Goal: Transaction & Acquisition: Purchase product/service

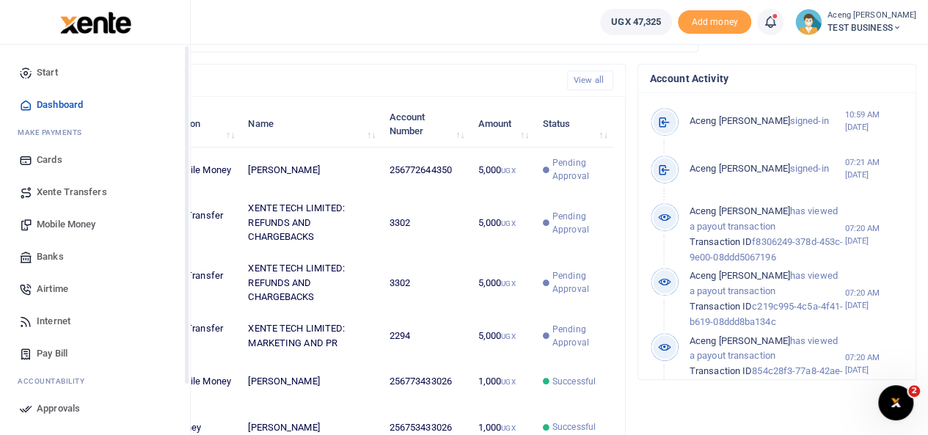
click at [47, 102] on span "Dashboard" at bounding box center [60, 105] width 46 height 15
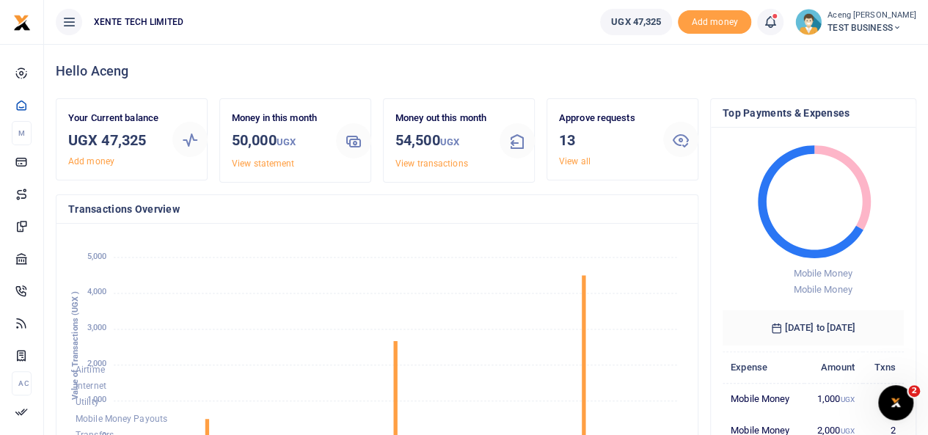
click at [874, 32] on span "TEST BUSINESS" at bounding box center [871, 27] width 89 height 13
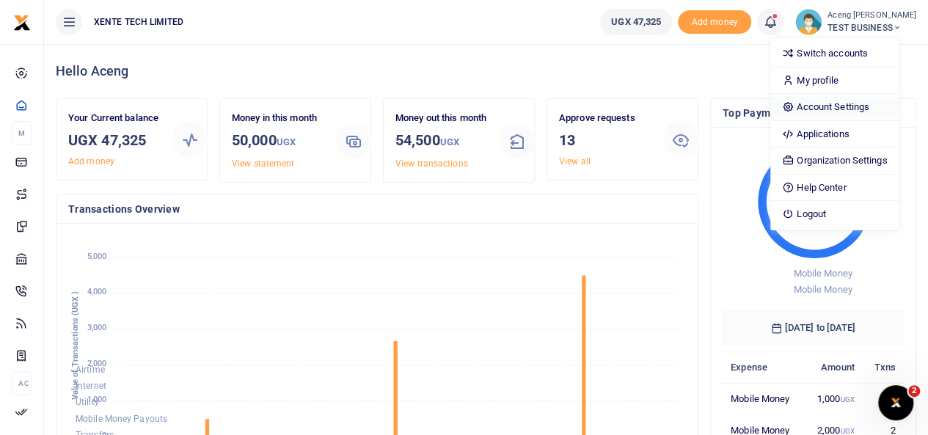
click at [835, 114] on link "Account Settings" at bounding box center [834, 107] width 128 height 21
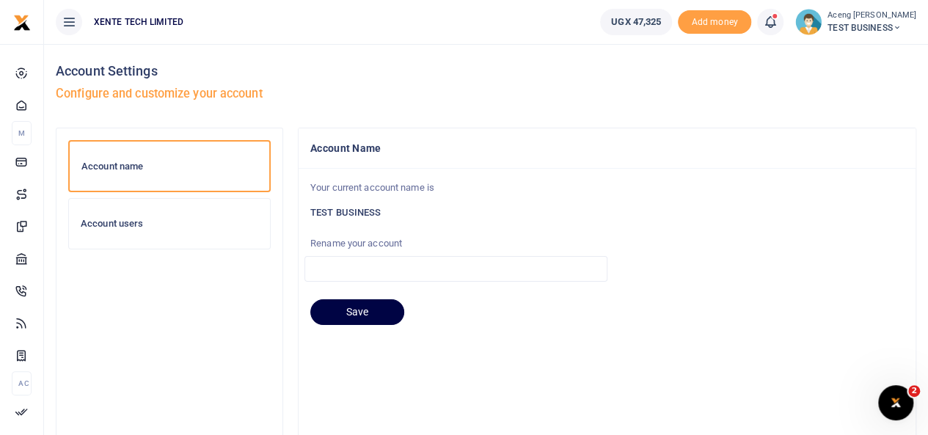
click at [130, 233] on div "Account users" at bounding box center [169, 224] width 201 height 50
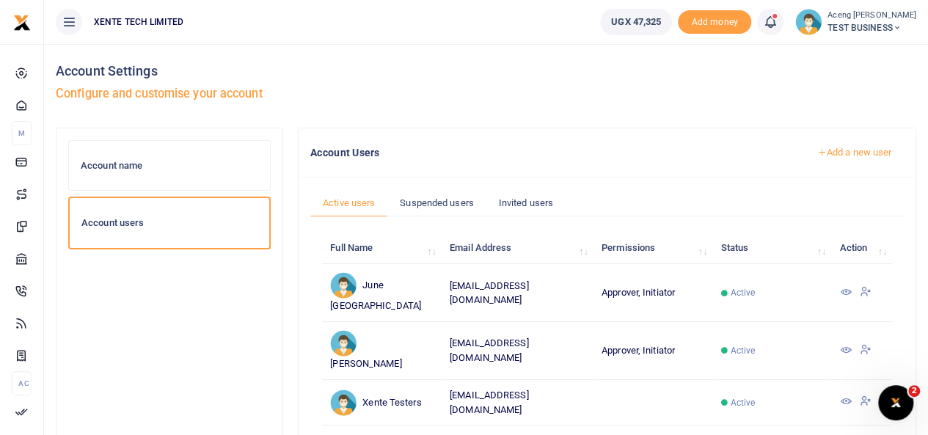
click at [841, 145] on link "Add a new user" at bounding box center [854, 152] width 100 height 25
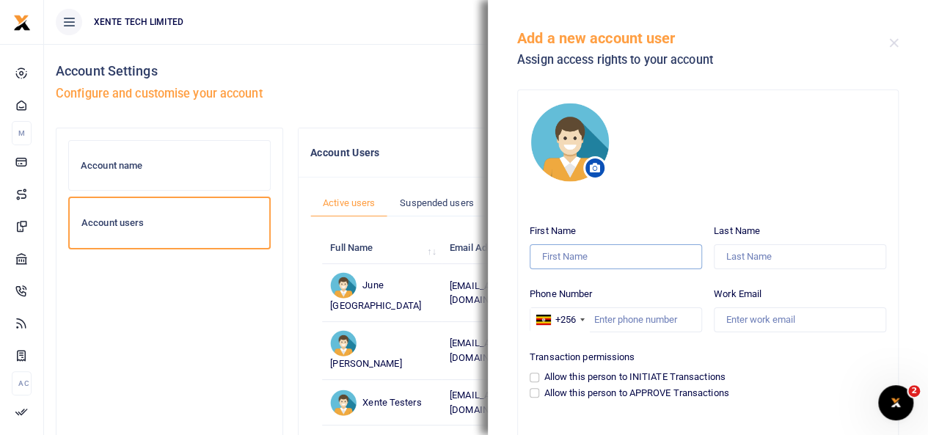
click at [556, 252] on input "First Name" at bounding box center [616, 256] width 172 height 25
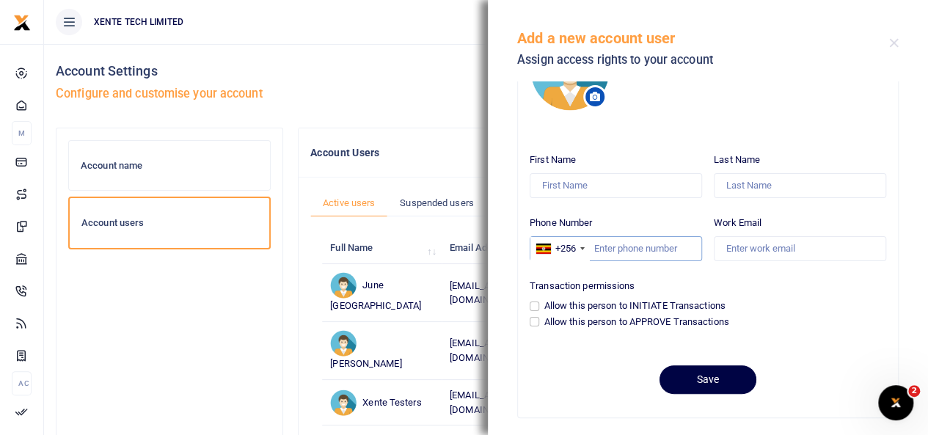
click at [613, 249] on input "Phone Number" at bounding box center [616, 248] width 172 height 25
click at [741, 249] on input "Work Email" at bounding box center [800, 248] width 172 height 25
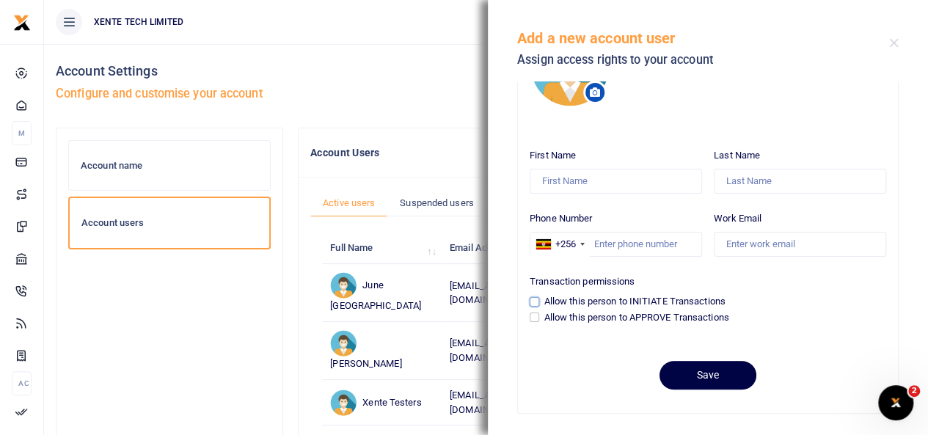
click at [530, 300] on input "Allow this person to INITIATE Transactions" at bounding box center [535, 302] width 10 height 10
checkbox input "true"
click at [531, 318] on input "Allow this person to APPROVE Transactions" at bounding box center [535, 317] width 10 height 10
checkbox input "true"
click at [534, 303] on input "Allow this person to INITIATE Transactions" at bounding box center [535, 302] width 10 height 10
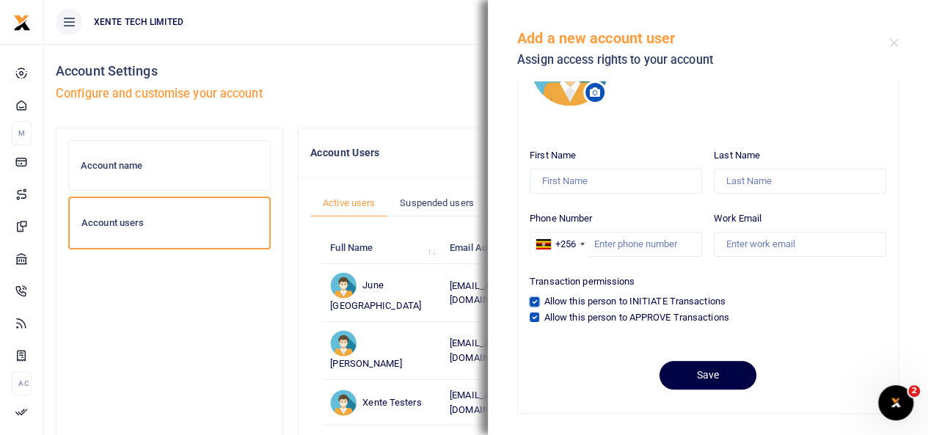
checkbox input "false"
click at [534, 316] on input "Allow this person to APPROVE Transactions" at bounding box center [535, 317] width 10 height 10
checkbox input "false"
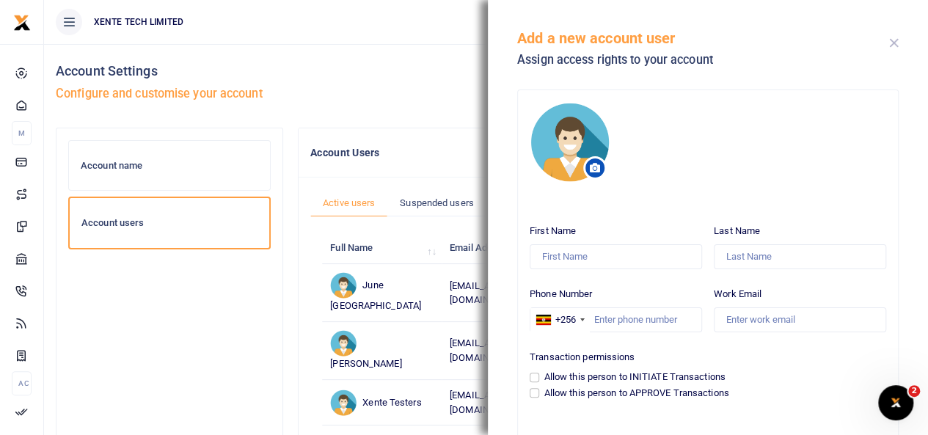
click at [896, 41] on button "Close" at bounding box center [894, 43] width 10 height 10
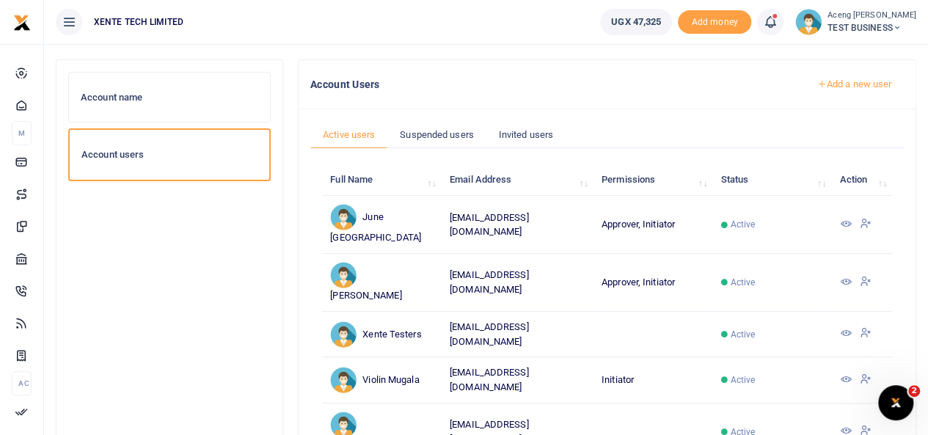
scroll to position [64, 0]
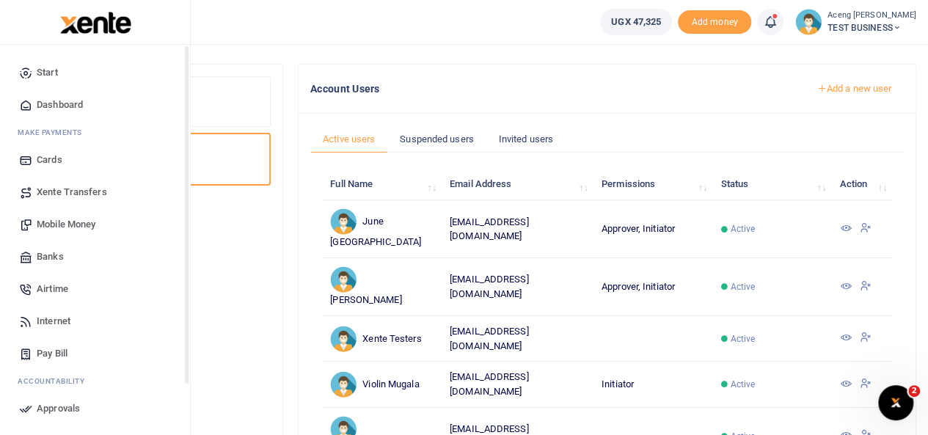
click at [51, 100] on span "Dashboard" at bounding box center [60, 105] width 46 height 15
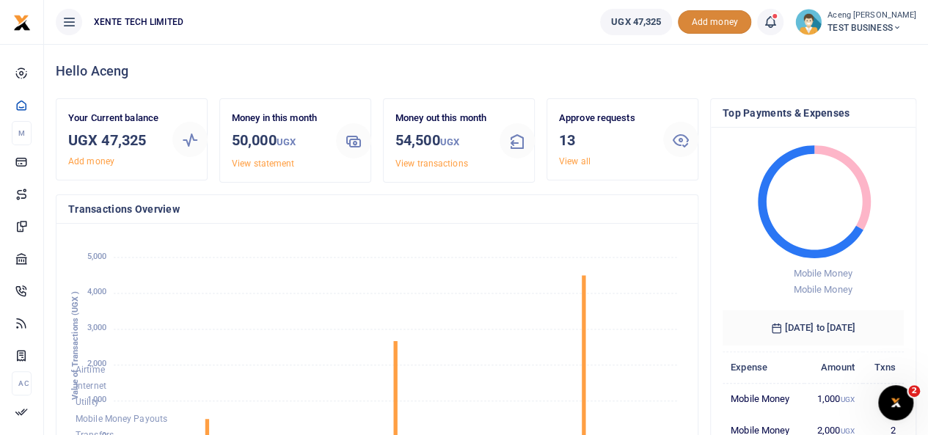
click at [718, 15] on span "Add money" at bounding box center [714, 22] width 73 height 24
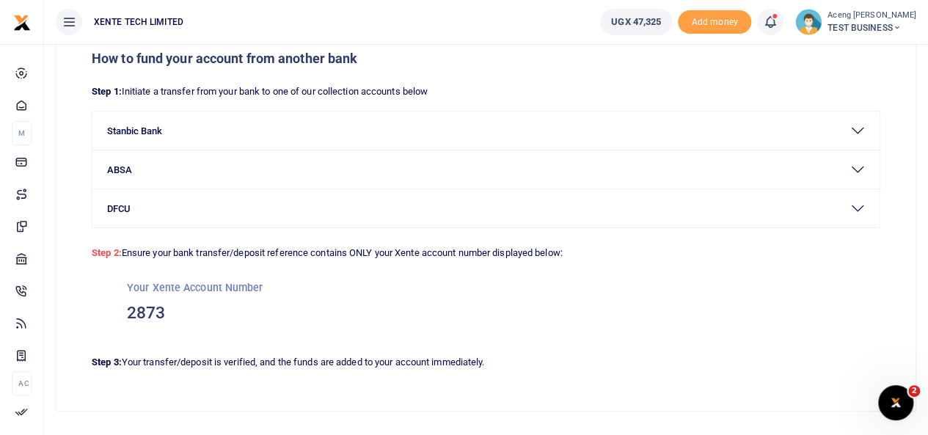
scroll to position [79, 0]
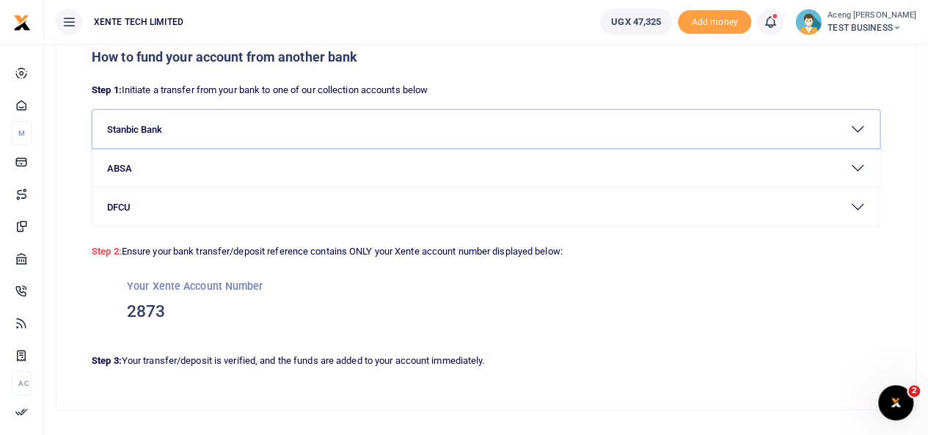
click at [249, 143] on button "Stanbic Bank" at bounding box center [485, 129] width 787 height 38
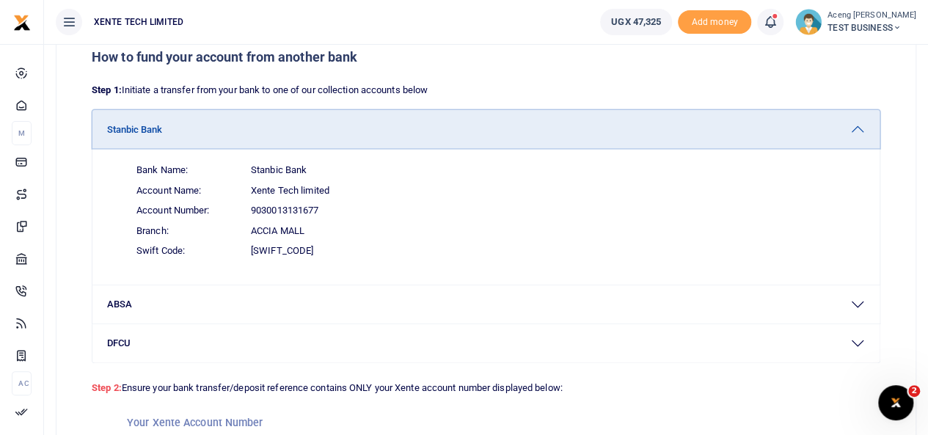
click at [249, 143] on button "Stanbic Bank" at bounding box center [485, 129] width 787 height 38
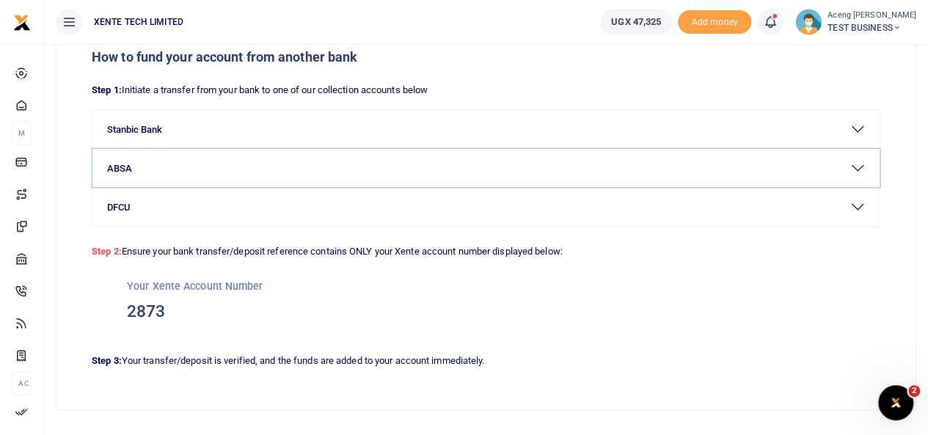
click at [190, 165] on button "ABSA" at bounding box center [485, 168] width 787 height 38
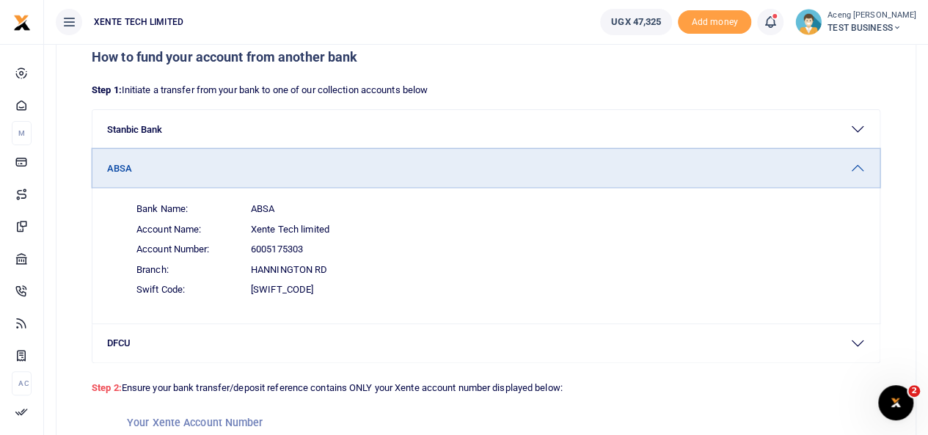
click at [190, 165] on button "ABSA" at bounding box center [485, 168] width 787 height 38
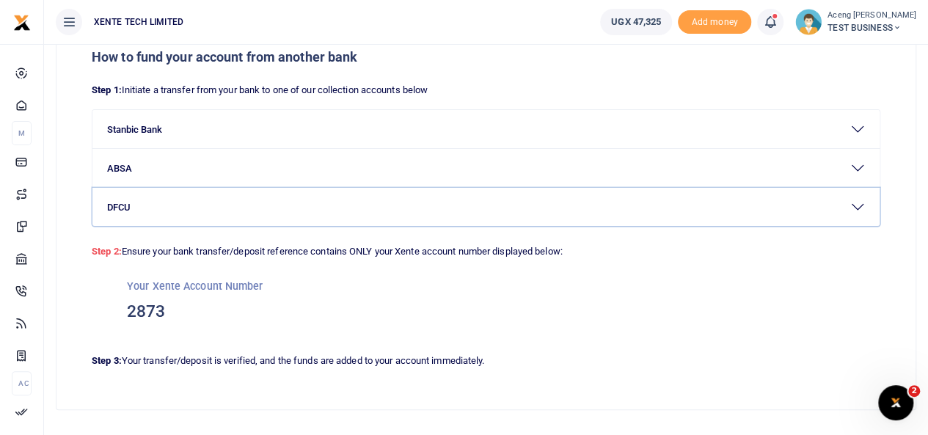
click at [169, 219] on button "DFCU" at bounding box center [485, 207] width 787 height 38
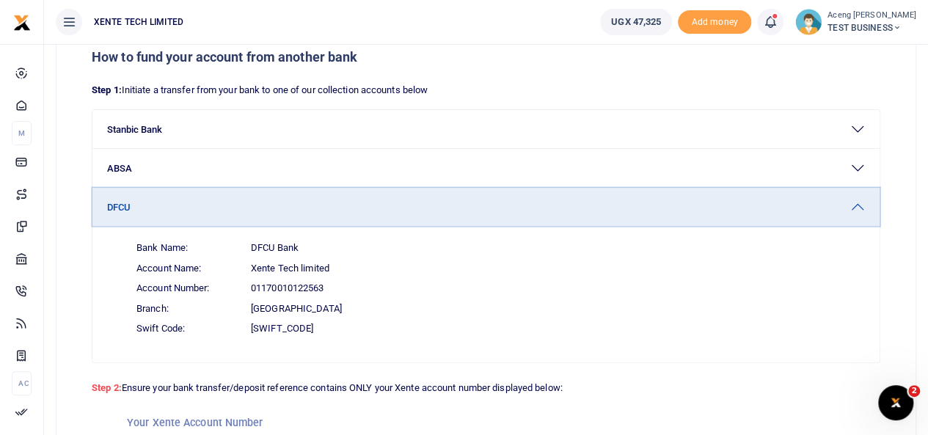
click at [169, 219] on button "DFCU" at bounding box center [485, 207] width 787 height 38
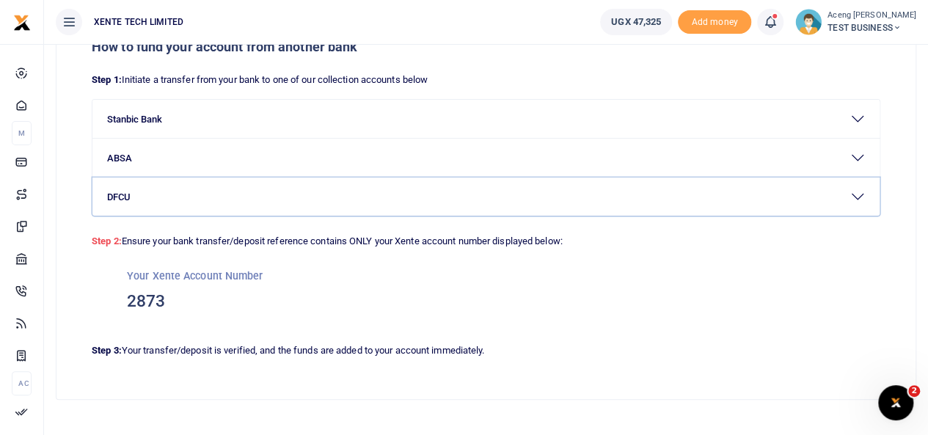
scroll to position [108, 0]
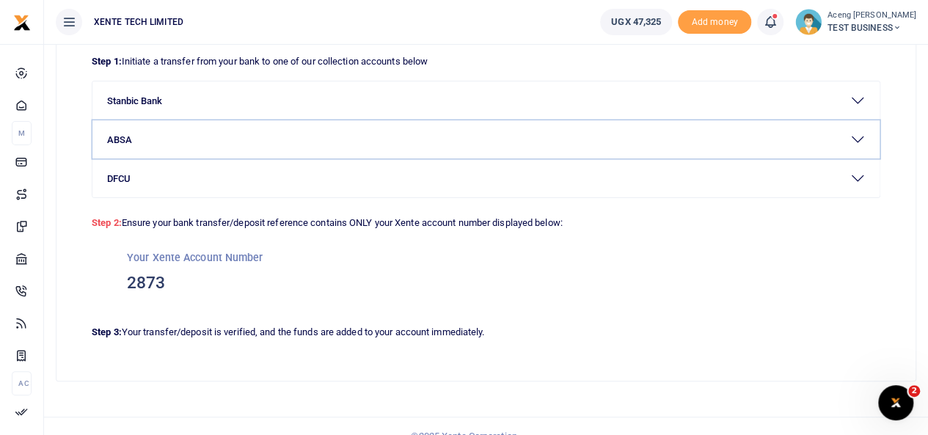
click at [289, 142] on button "ABSA" at bounding box center [485, 139] width 787 height 38
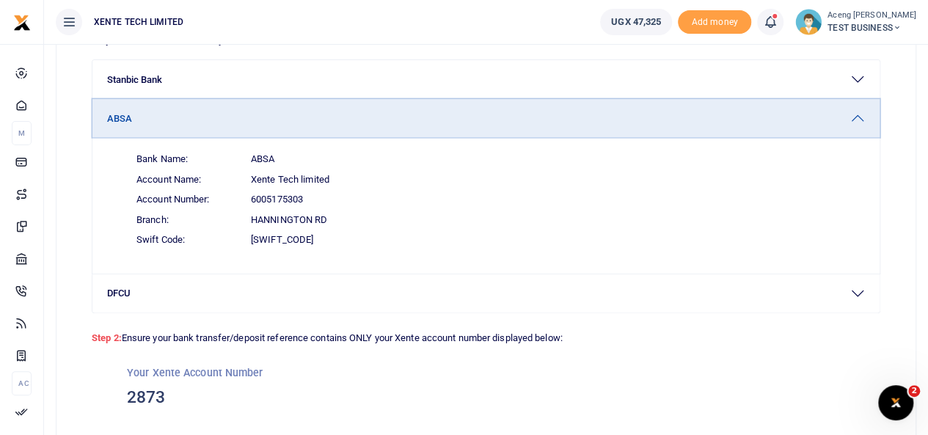
scroll to position [144, 0]
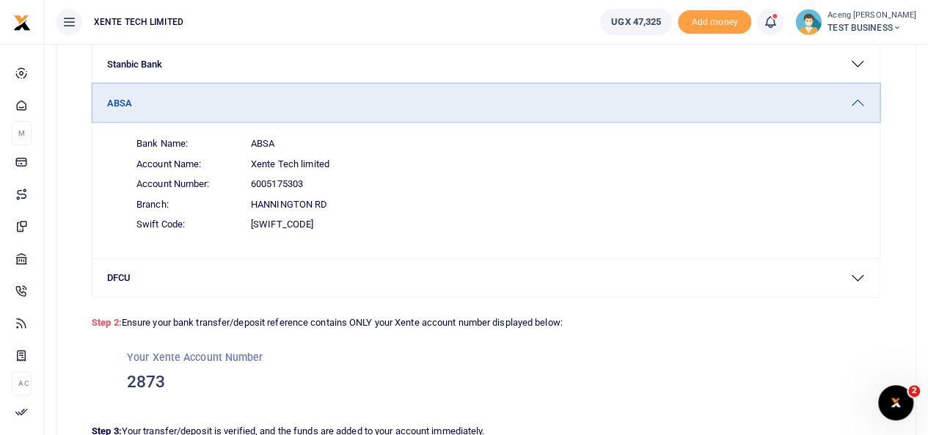
click at [329, 102] on button "ABSA" at bounding box center [485, 103] width 787 height 38
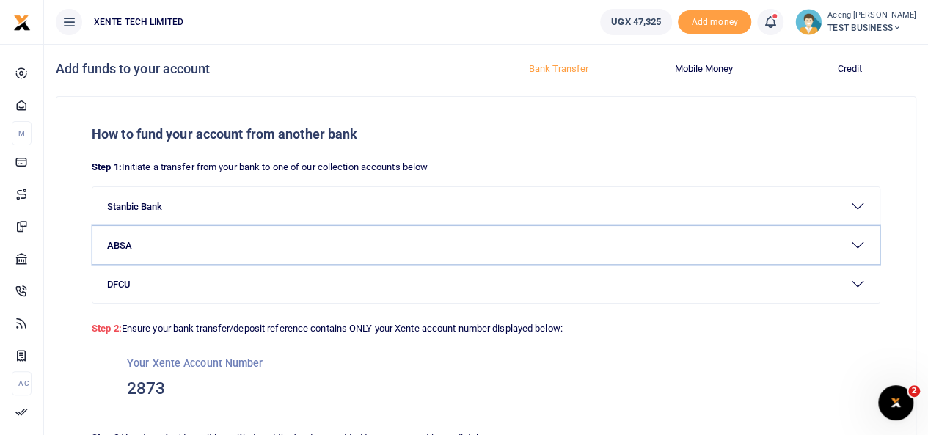
scroll to position [0, 0]
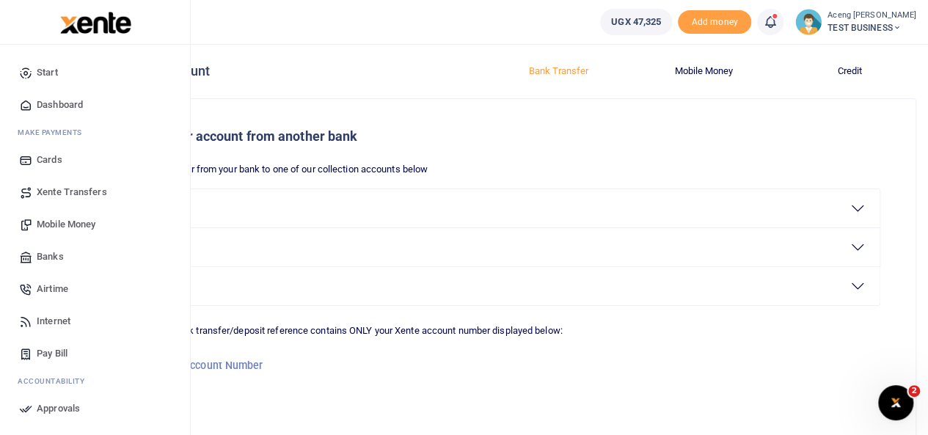
click at [44, 222] on span "Mobile Money" at bounding box center [66, 224] width 59 height 15
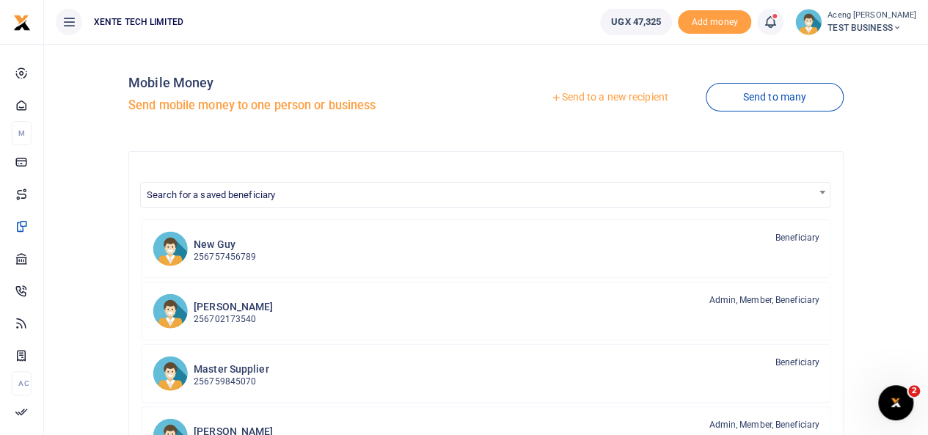
click at [611, 100] on link "Send to a new recipient" at bounding box center [608, 97] width 191 height 26
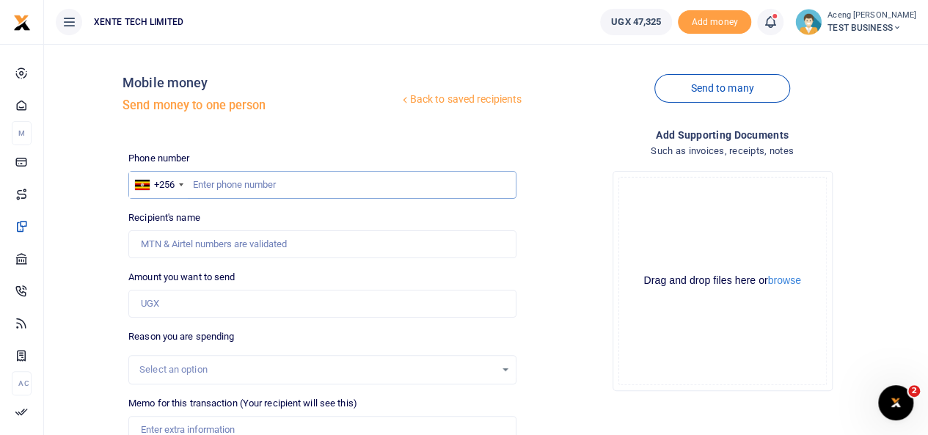
click at [206, 180] on input "text" at bounding box center [322, 185] width 388 height 28
type input "772644350"
type input "[PERSON_NAME]"
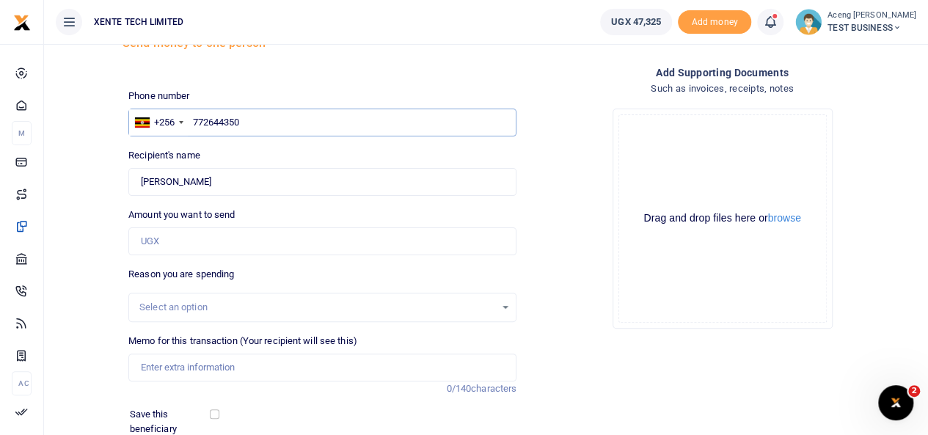
scroll to position [75, 0]
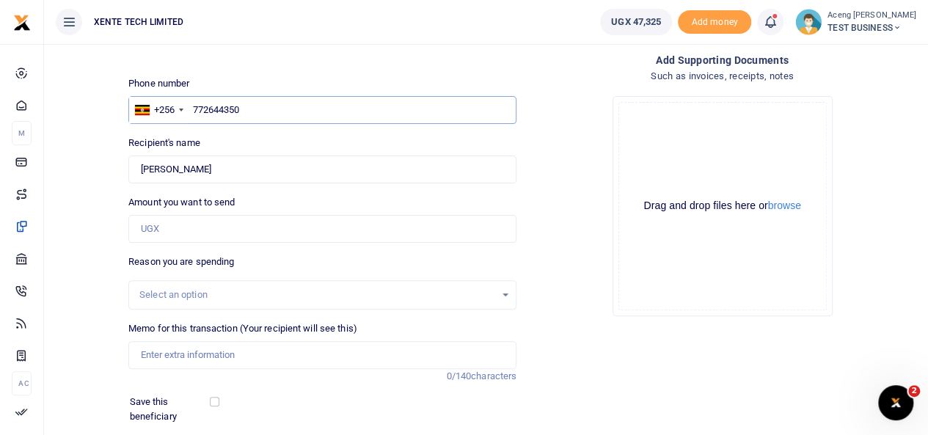
type input "772644350"
click at [184, 234] on input "Amount you want to send" at bounding box center [322, 229] width 388 height 28
type input "5,000"
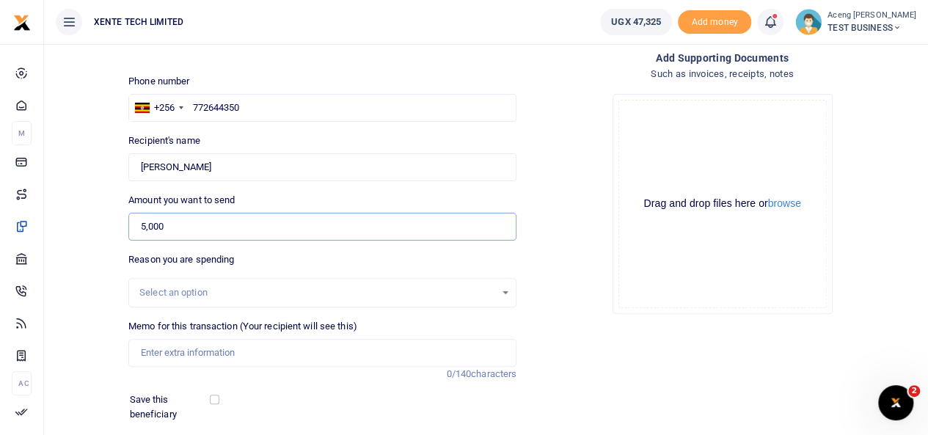
scroll to position [0, 0]
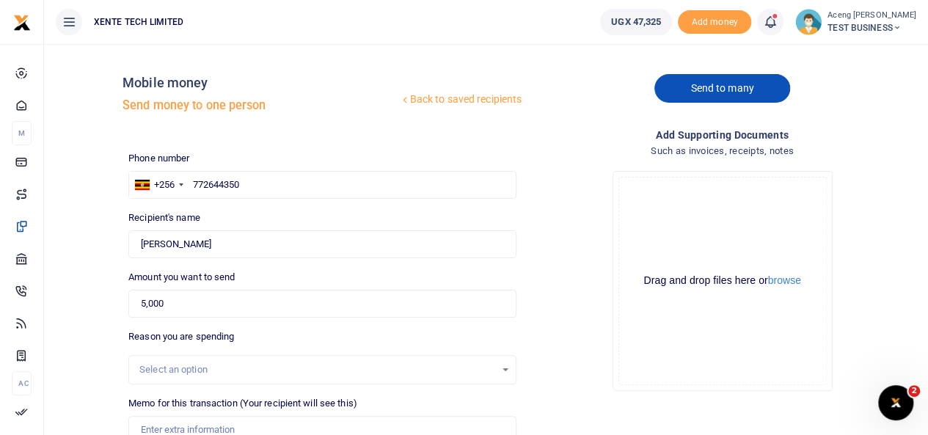
click at [701, 90] on link "Send to many" at bounding box center [721, 88] width 135 height 29
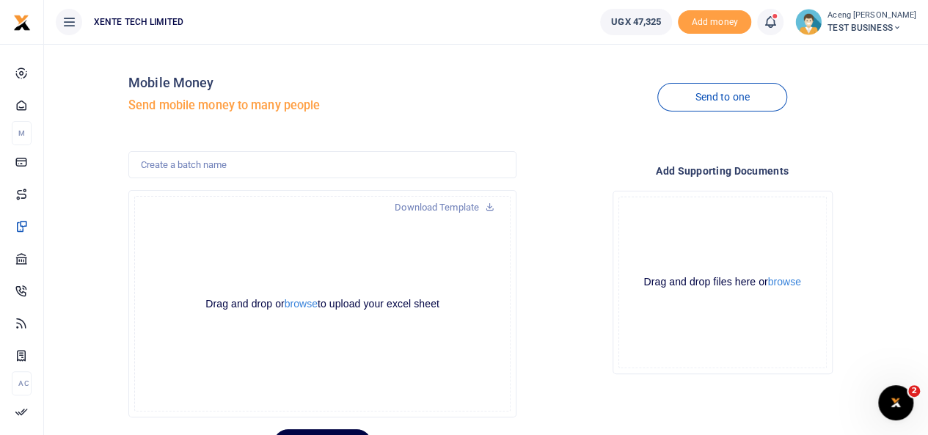
scroll to position [72, 0]
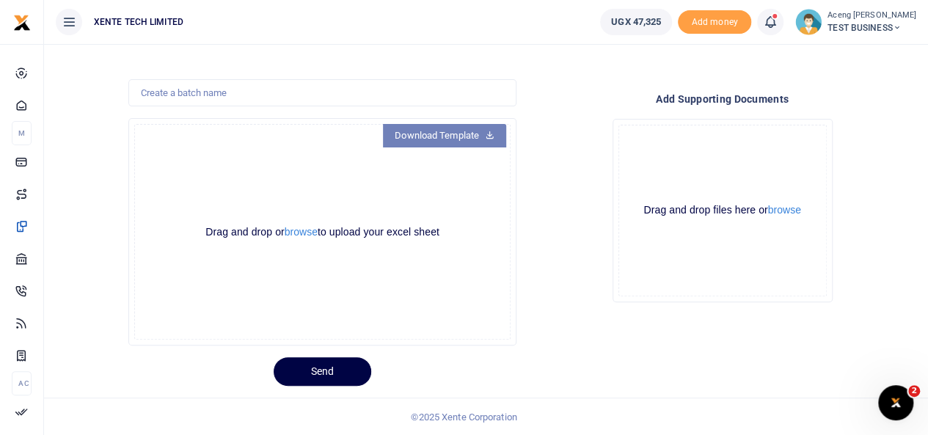
click at [447, 142] on link "Download Template" at bounding box center [444, 135] width 123 height 23
click at [777, 26] on icon at bounding box center [770, 22] width 15 height 16
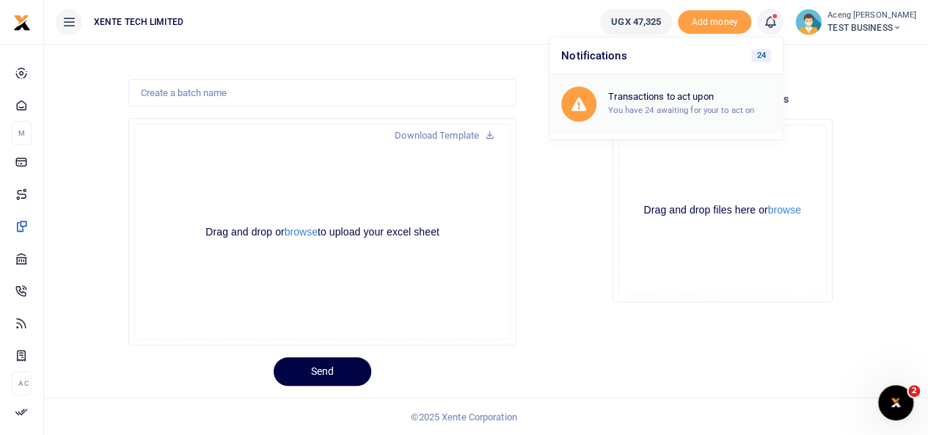
click at [698, 99] on h6 "Transactions to act upon" at bounding box center [689, 97] width 163 height 12
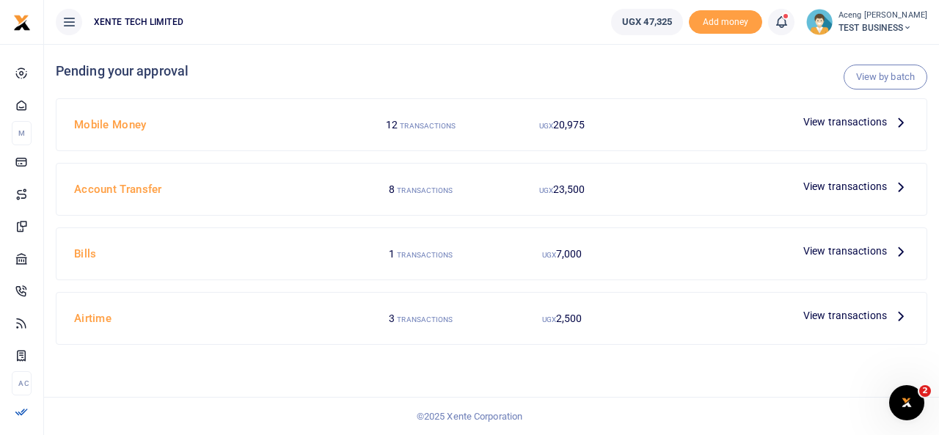
click at [818, 121] on span "View transactions" at bounding box center [845, 122] width 84 height 16
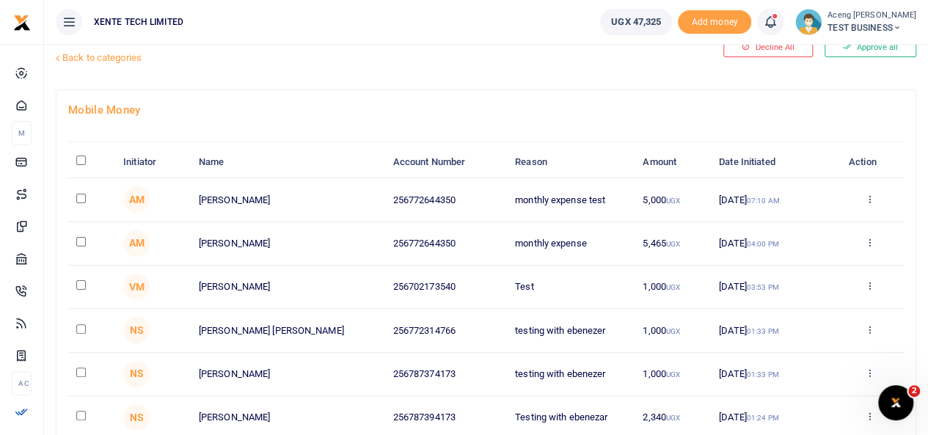
scroll to position [40, 0]
click at [870, 198] on icon at bounding box center [869, 198] width 10 height 10
click at [810, 219] on link "Approve" at bounding box center [816, 222] width 116 height 21
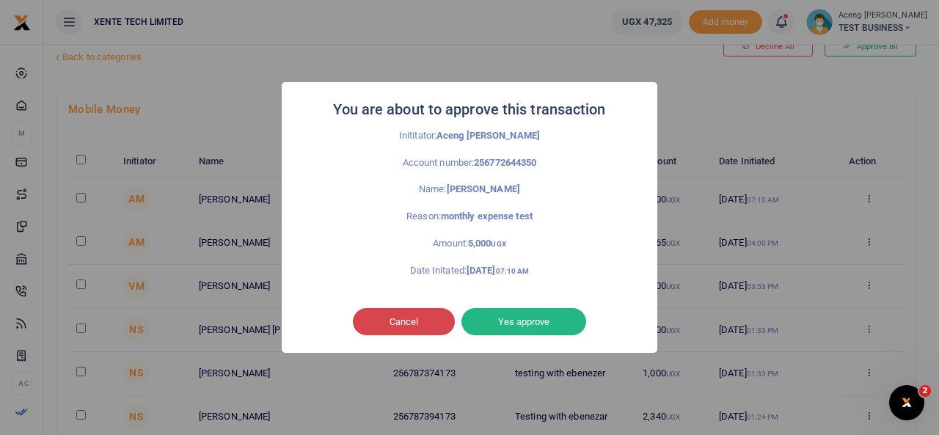
click at [399, 312] on button "Cancel" at bounding box center [404, 322] width 102 height 28
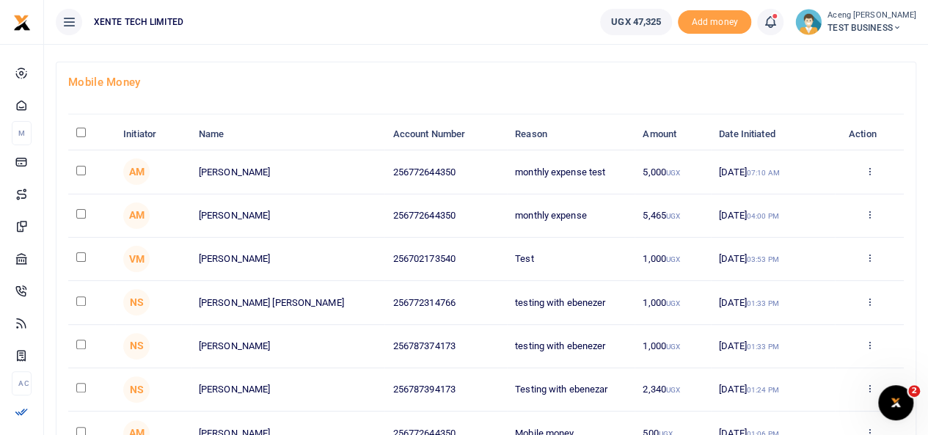
scroll to position [0, 0]
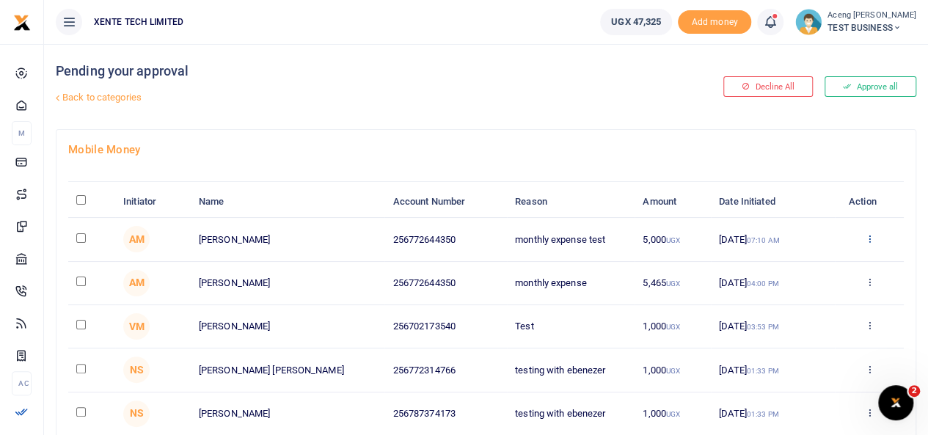
click at [865, 235] on icon at bounding box center [869, 238] width 10 height 10
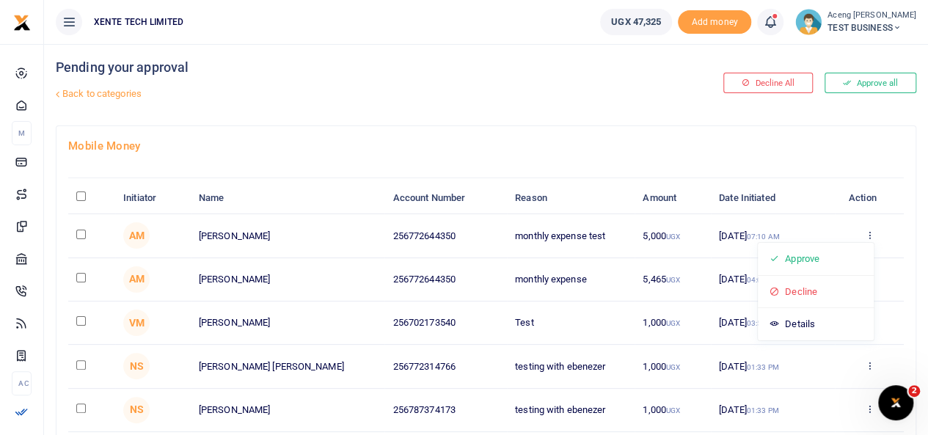
click at [431, 102] on link "Back to categories" at bounding box center [339, 93] width 574 height 25
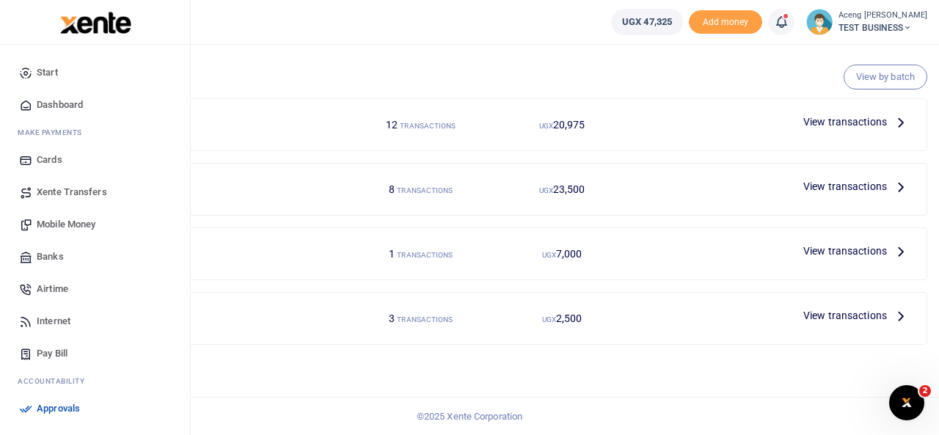
click at [62, 217] on span "Mobile Money" at bounding box center [66, 224] width 59 height 15
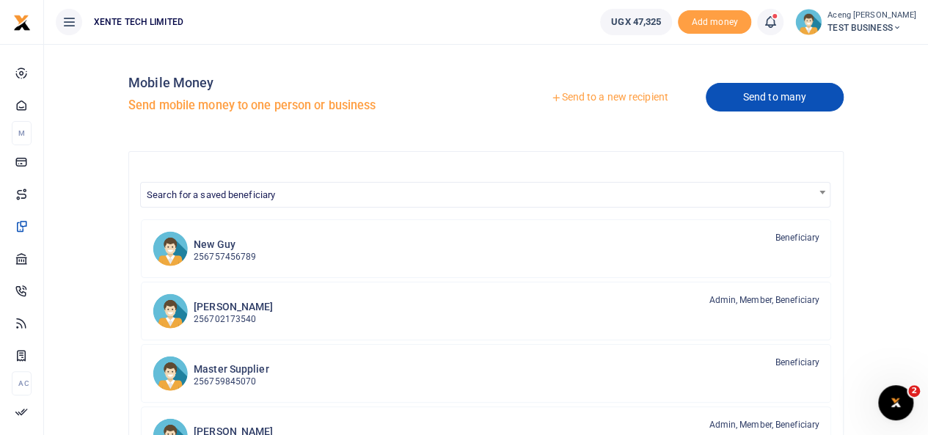
click at [761, 108] on link "Send to many" at bounding box center [775, 97] width 138 height 29
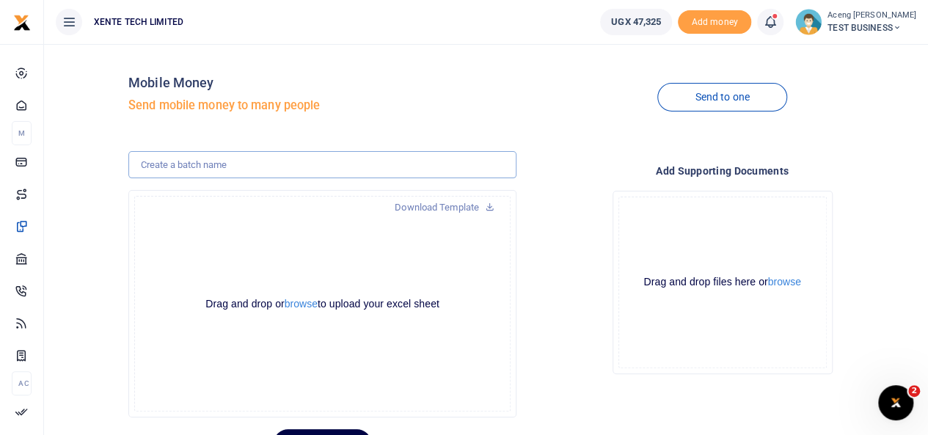
click at [202, 168] on input "text" at bounding box center [322, 165] width 388 height 28
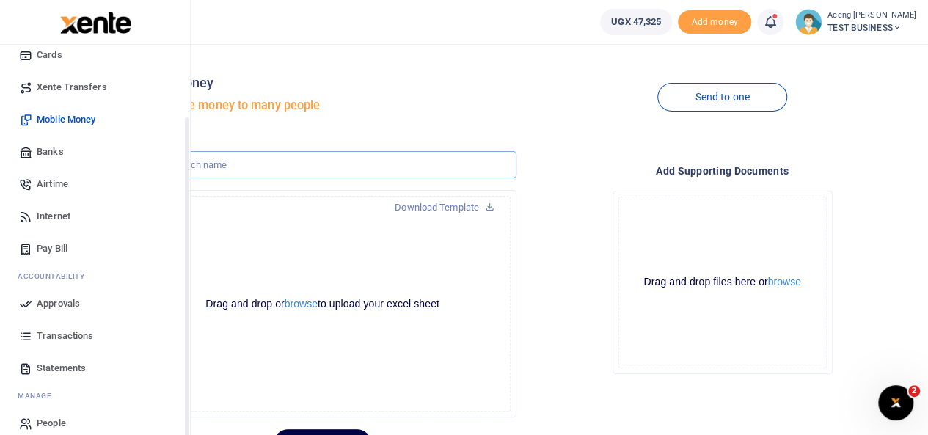
scroll to position [120, 0]
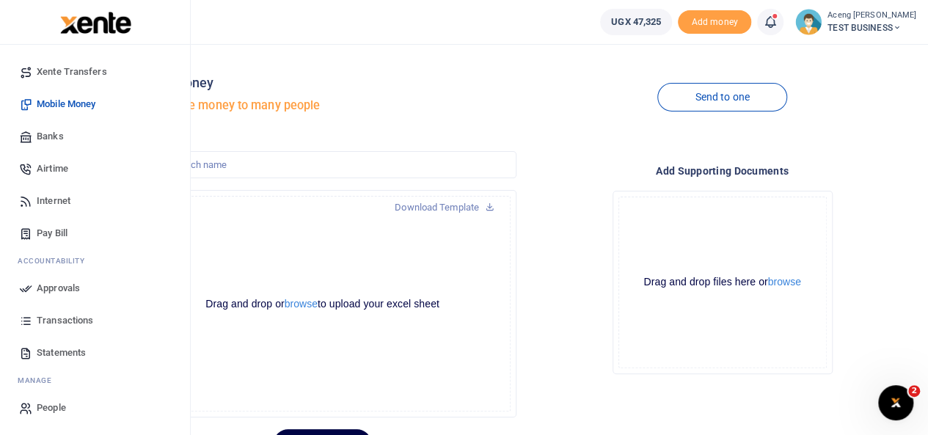
click at [49, 318] on span "Transactions" at bounding box center [65, 320] width 56 height 15
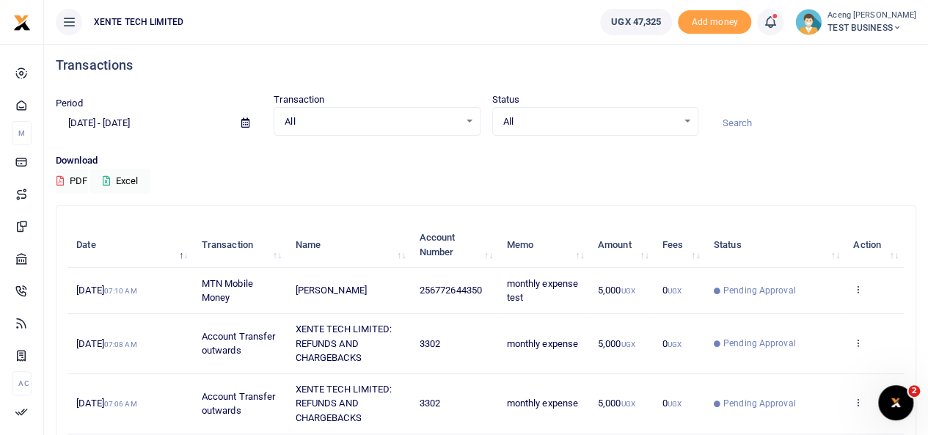
scroll to position [34, 0]
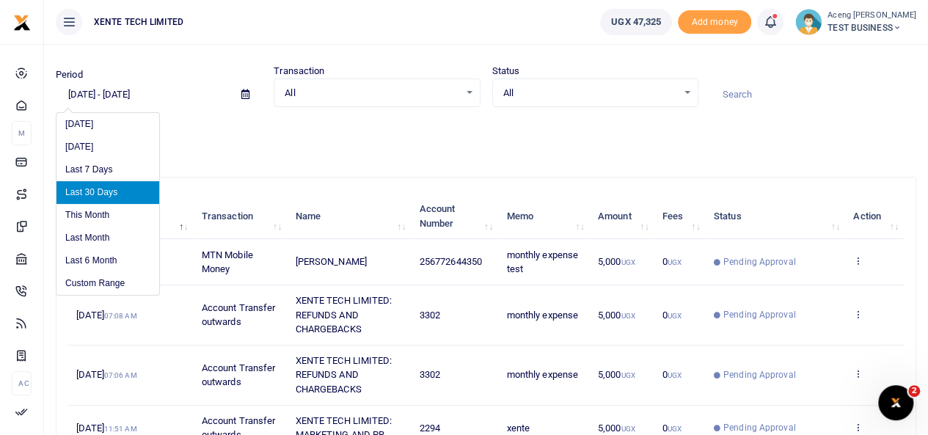
click at [105, 87] on input "07/30/2025 - 08/28/2025" at bounding box center [143, 94] width 174 height 25
click at [161, 93] on input "07/30/2025 - 08/28/2025" at bounding box center [143, 94] width 174 height 25
click at [341, 92] on span "All" at bounding box center [372, 93] width 174 height 15
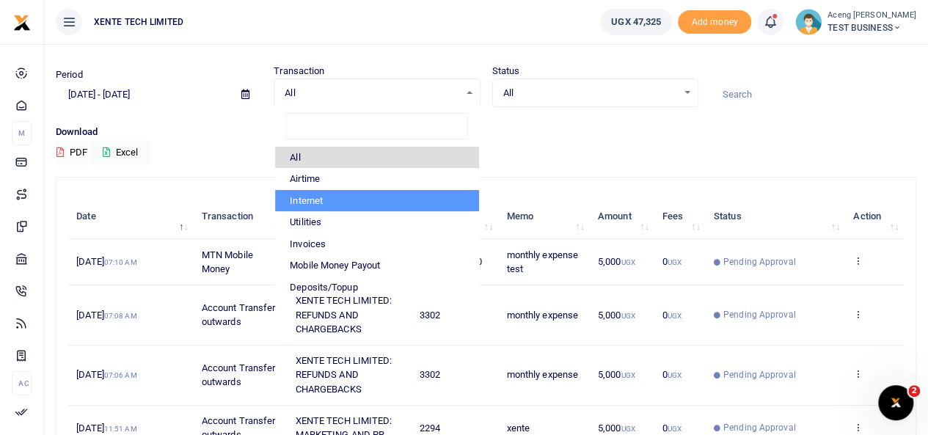
click at [549, 87] on span "All" at bounding box center [590, 93] width 174 height 15
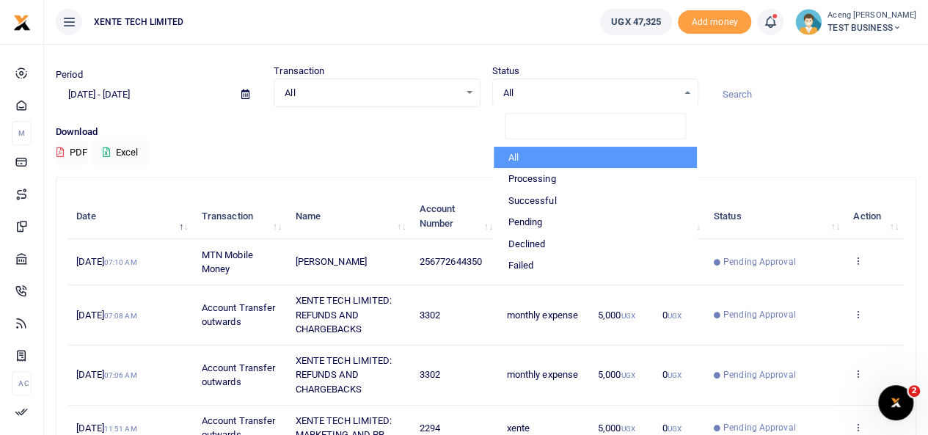
click at [305, 155] on div "Download PDF Excel" at bounding box center [486, 145] width 860 height 40
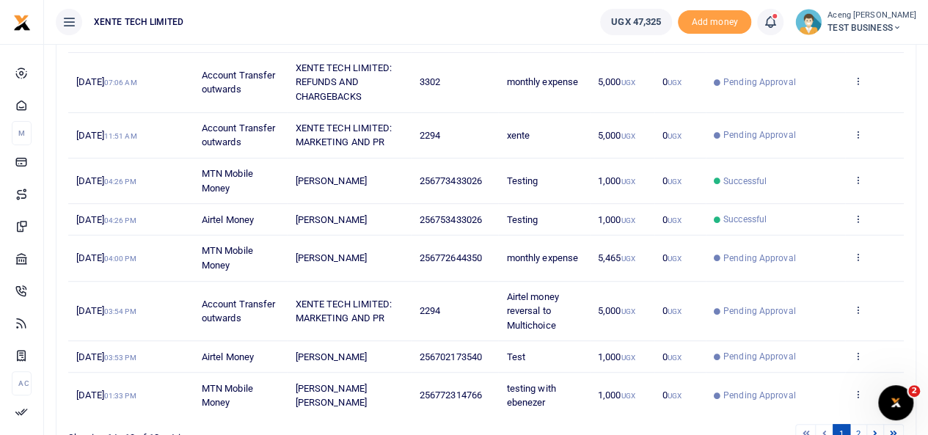
scroll to position [331, 0]
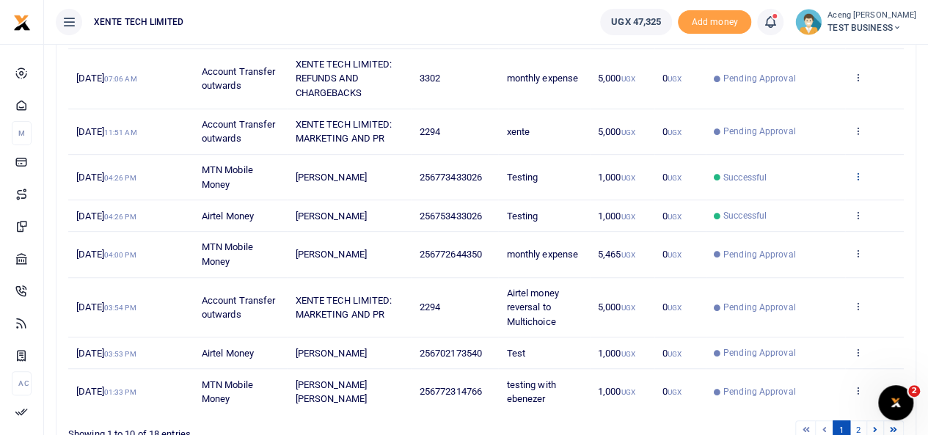
click at [855, 171] on icon at bounding box center [858, 176] width 10 height 10
click at [805, 196] on link "View details" at bounding box center [805, 199] width 116 height 21
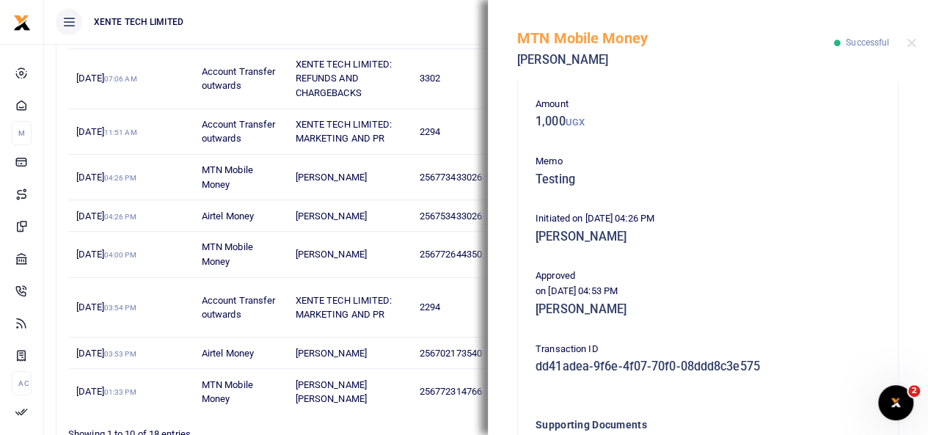
scroll to position [229, 0]
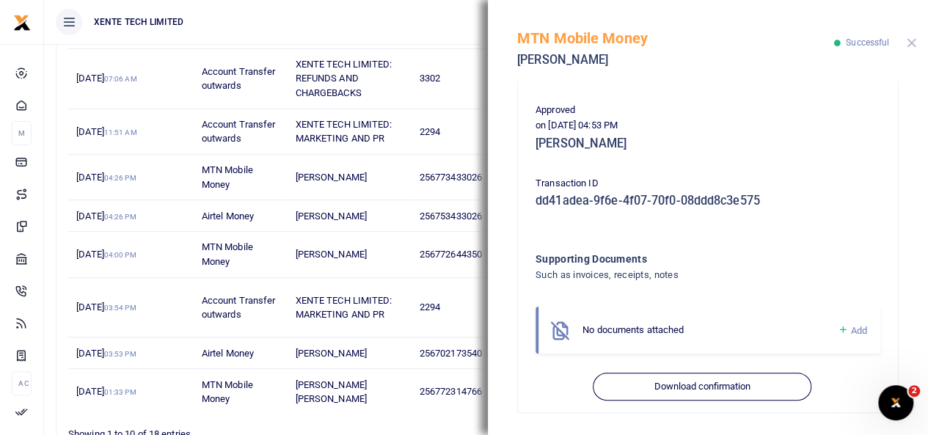
click at [912, 45] on button "Close" at bounding box center [912, 43] width 10 height 10
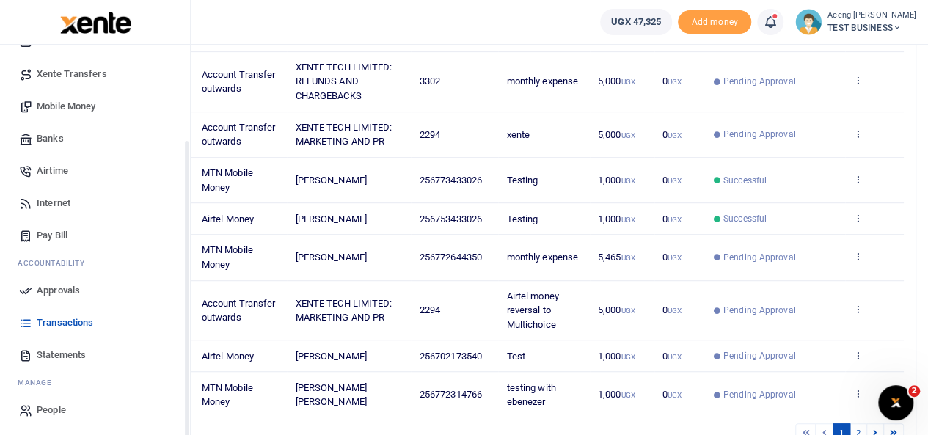
scroll to position [120, 0]
click at [65, 353] on span "Statements" at bounding box center [61, 352] width 49 height 15
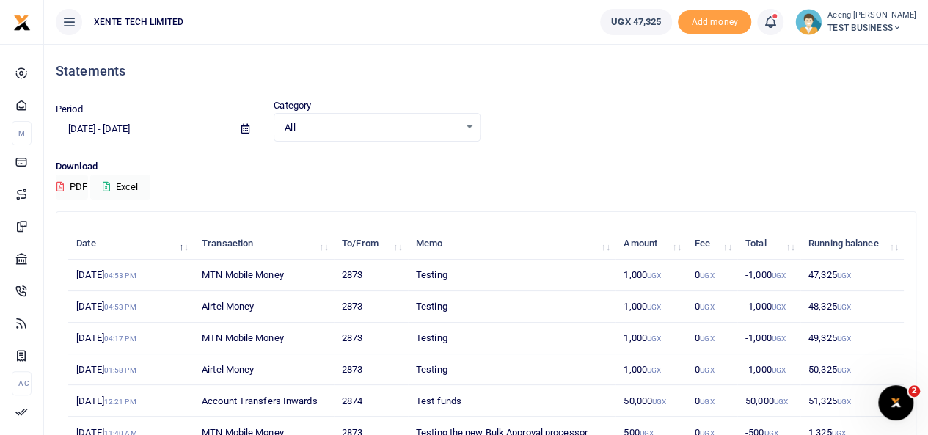
click at [848, 27] on span "TEST BUSINESS" at bounding box center [871, 27] width 89 height 13
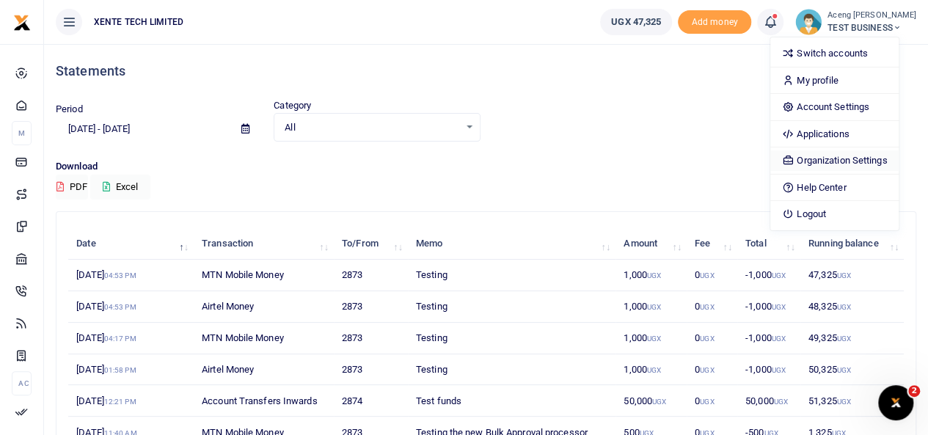
click at [831, 159] on link "Organization Settings" at bounding box center [834, 160] width 128 height 21
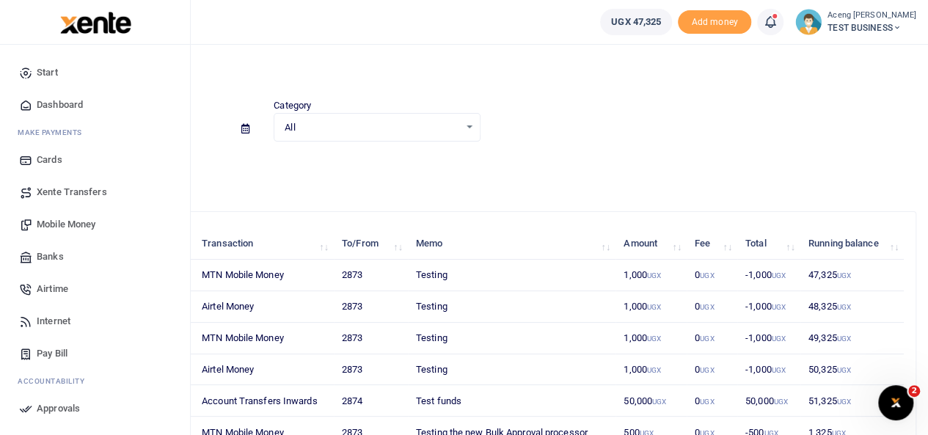
click at [52, 224] on span "Mobile Money" at bounding box center [66, 224] width 59 height 15
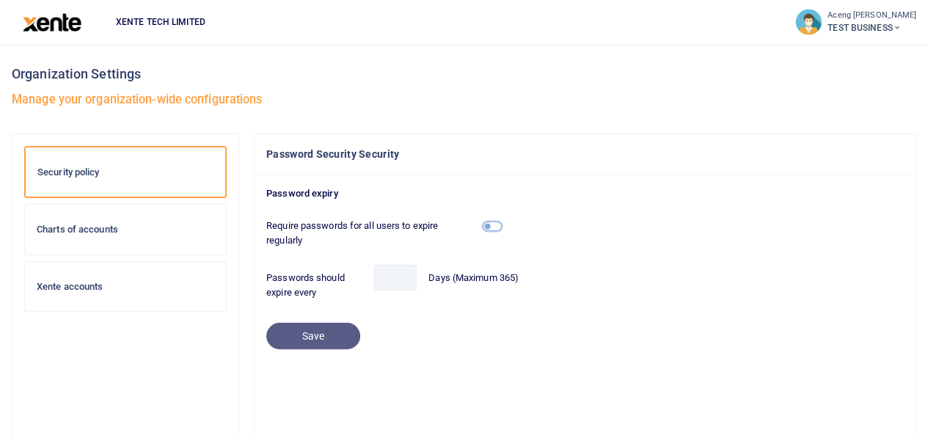
click at [496, 227] on input "Require passwords for all users to expire regularly" at bounding box center [492, 226] width 19 height 10
click at [492, 224] on input "Require passwords for all users to expire regularly" at bounding box center [492, 226] width 19 height 10
checkbox input "false"
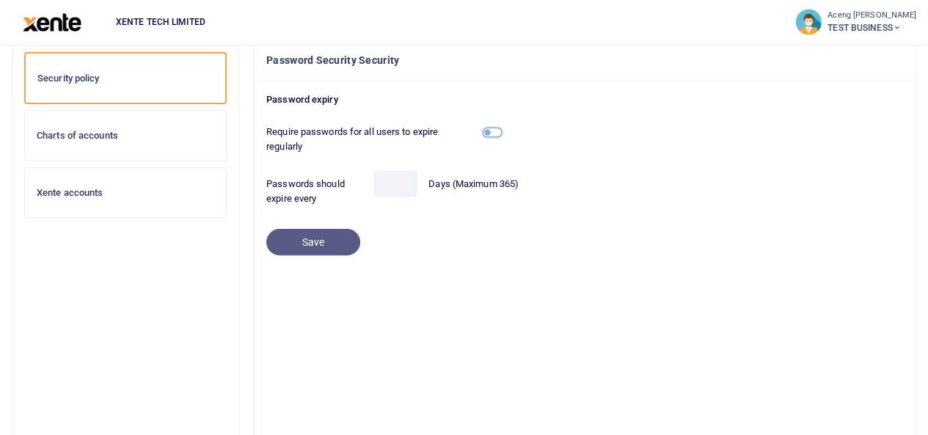
scroll to position [145, 0]
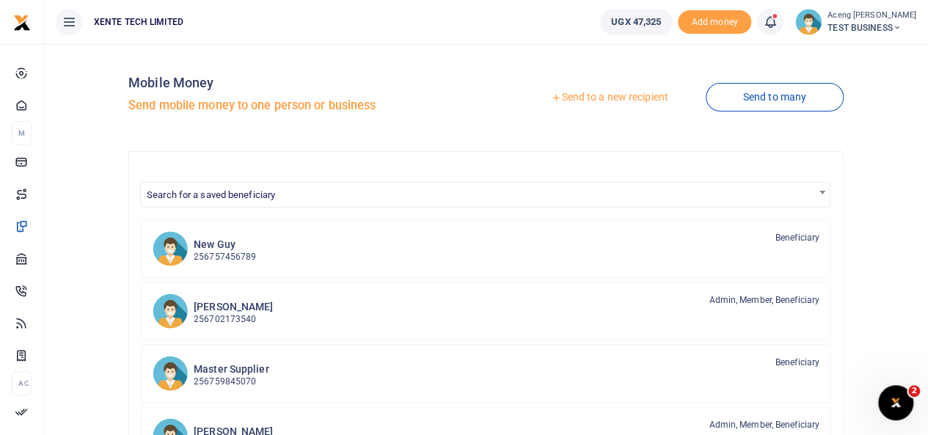
click at [616, 101] on link "Send to a new recipient" at bounding box center [608, 97] width 191 height 26
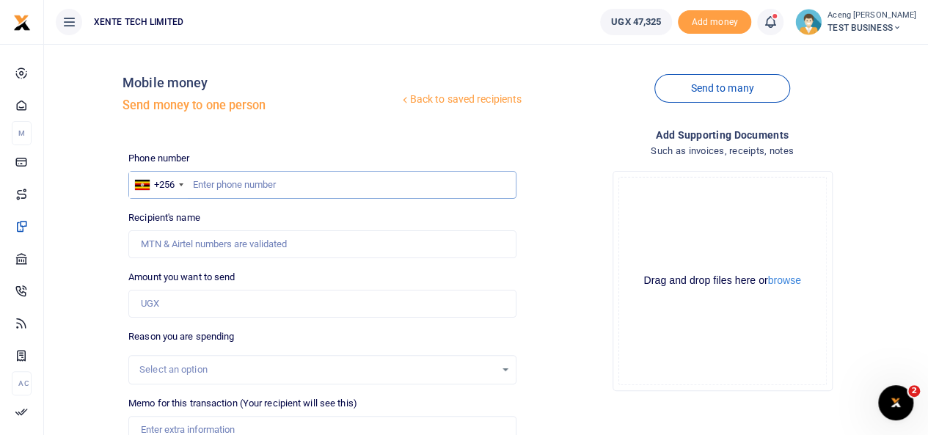
click at [235, 183] on input "text" at bounding box center [322, 185] width 388 height 28
type input "7726644350"
type input "[PERSON_NAME]"
drag, startPoint x: 260, startPoint y: 194, endPoint x: 148, endPoint y: 186, distance: 111.8
click at [148, 186] on div "+256 [GEOGRAPHIC_DATA] [PHONE_NUMBER]" at bounding box center [322, 185] width 388 height 28
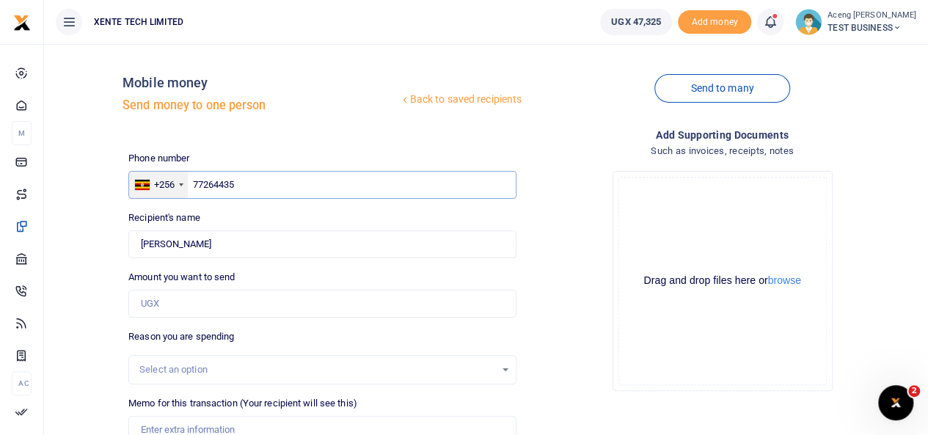
type input "772644350"
type input "[PERSON_NAME]"
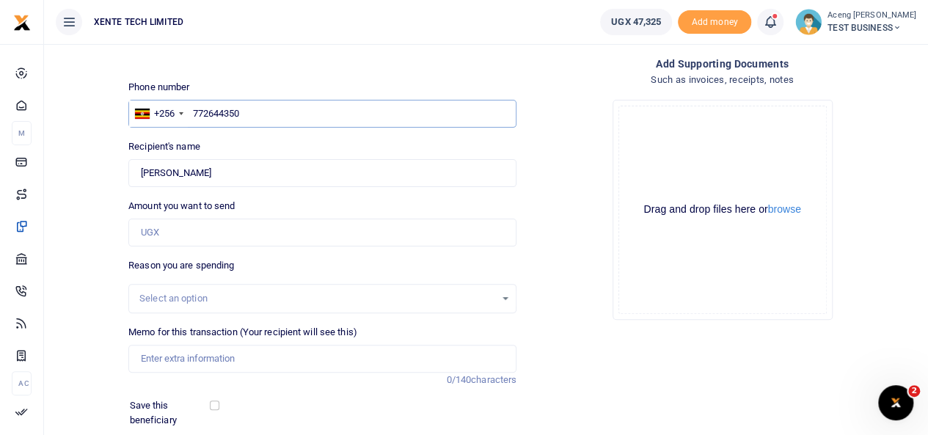
scroll to position [78, 0]
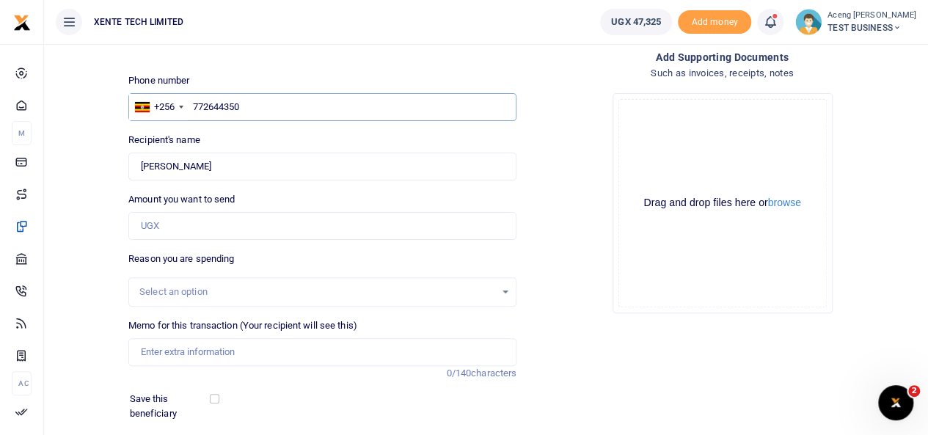
type input "772644350"
click at [169, 222] on input "Amount you want to send" at bounding box center [322, 226] width 388 height 28
type input "5,000"
click at [175, 347] on input "Memo for this transaction (Your recipient will see this)" at bounding box center [322, 352] width 388 height 28
type input "monthly expense"
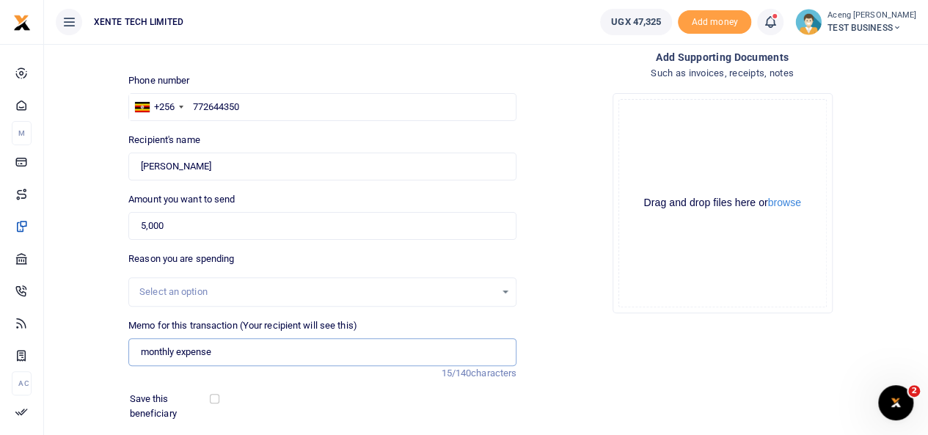
scroll to position [213, 0]
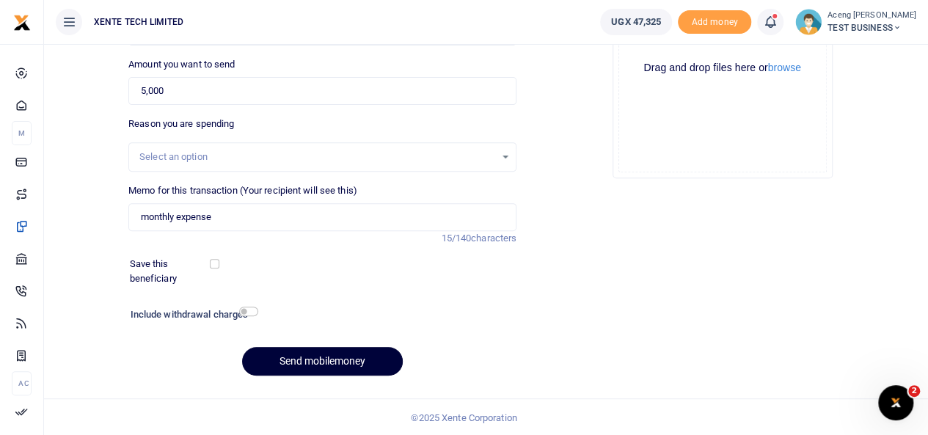
click at [346, 355] on button "Send mobilemoney" at bounding box center [322, 361] width 161 height 29
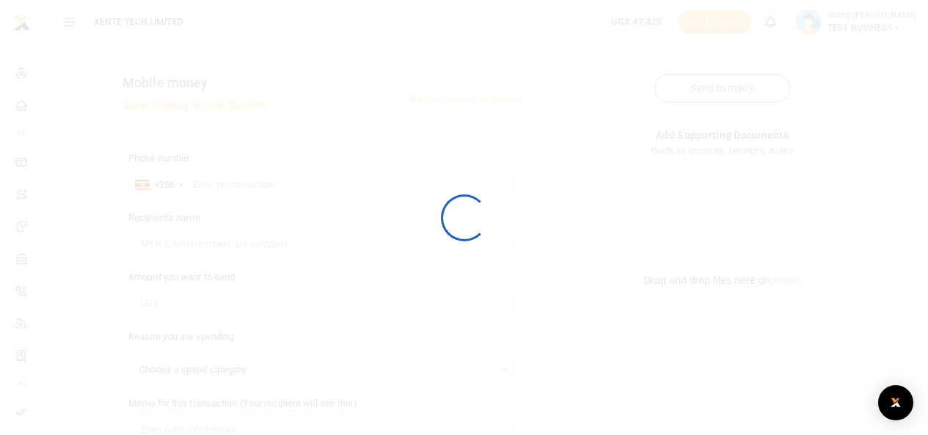
select select
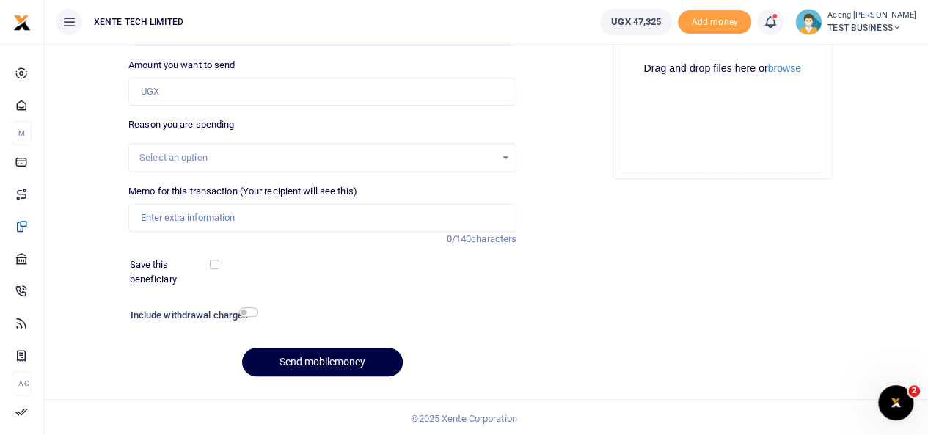
click at [777, 26] on icon at bounding box center [770, 22] width 15 height 16
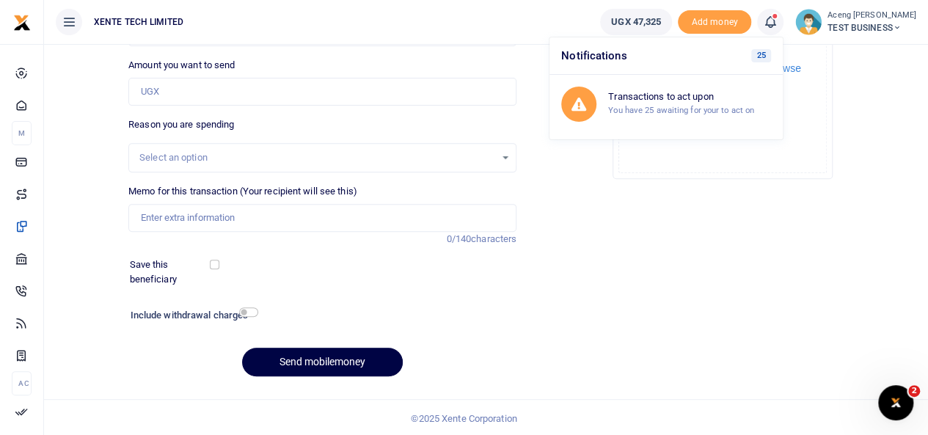
click at [777, 23] on icon at bounding box center [770, 22] width 15 height 16
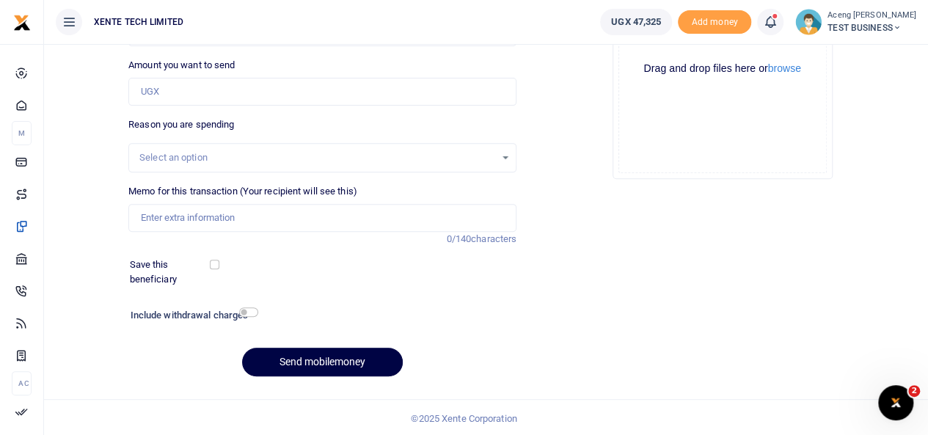
click at [777, 23] on icon at bounding box center [770, 22] width 15 height 16
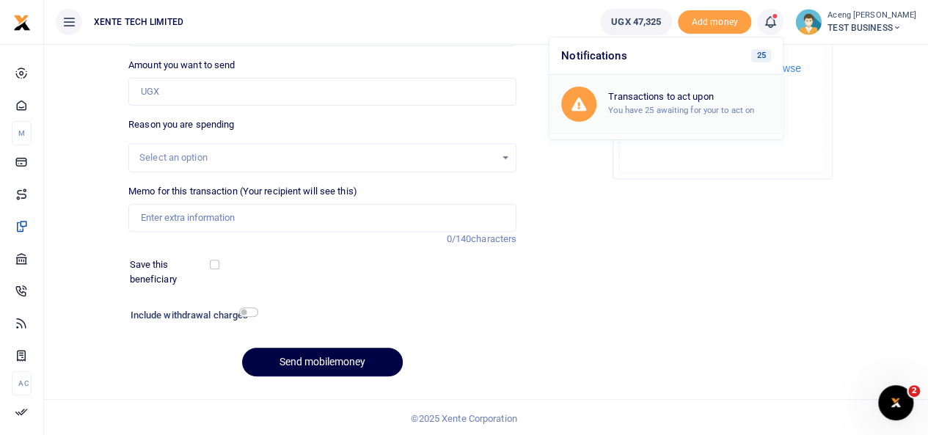
click at [716, 105] on small "You have 25 awaiting for your to act on" at bounding box center [681, 110] width 146 height 10
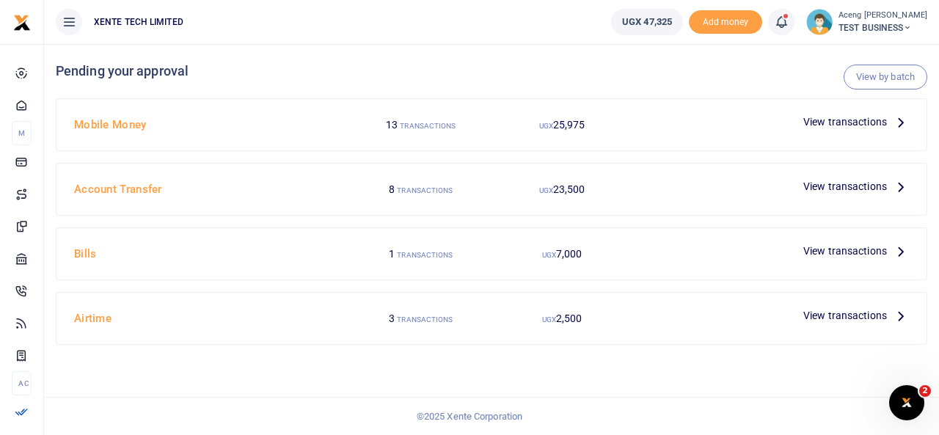
click at [849, 121] on span "View transactions" at bounding box center [845, 122] width 84 height 16
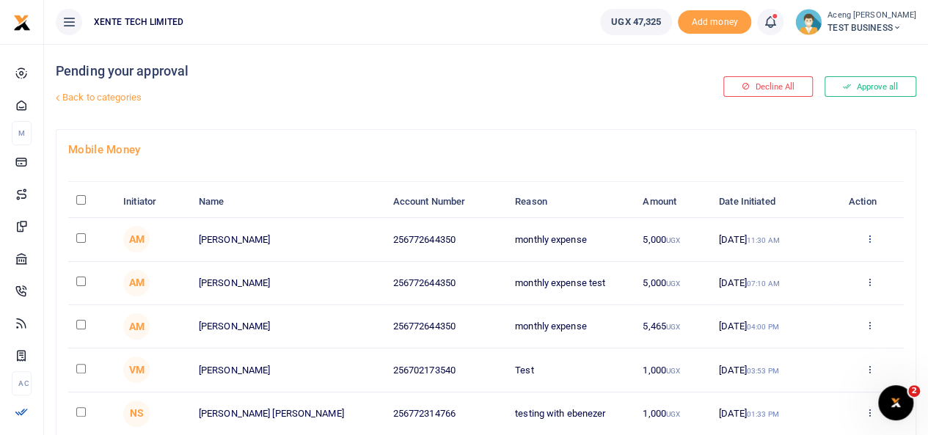
click at [868, 238] on icon at bounding box center [869, 238] width 10 height 10
click at [809, 263] on link "Approve" at bounding box center [816, 262] width 116 height 21
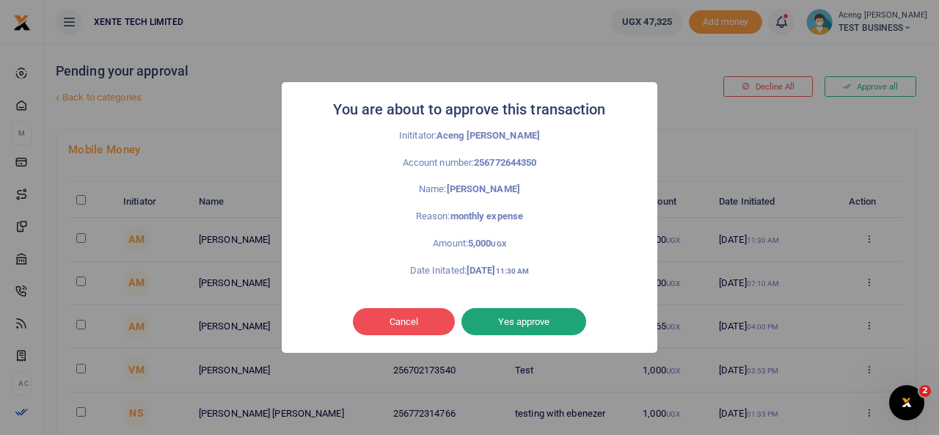
click at [521, 321] on button "Yes approve" at bounding box center [523, 322] width 125 height 28
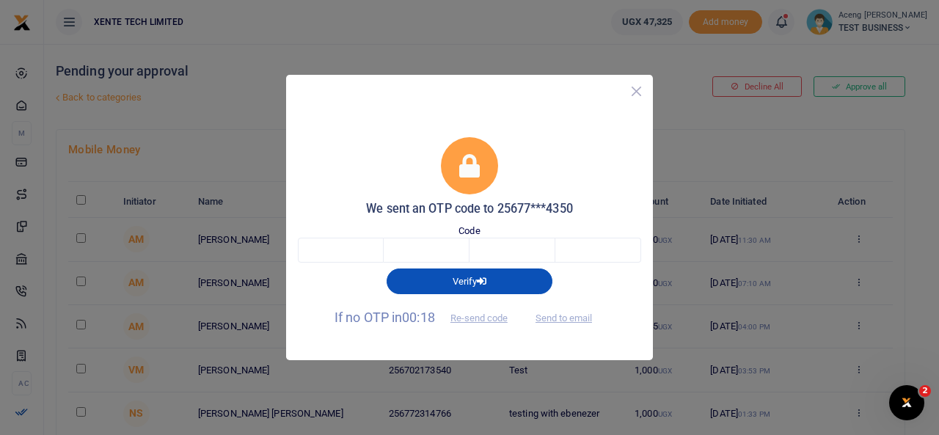
click at [640, 99] on button "Close" at bounding box center [636, 91] width 21 height 21
